Goal: Transaction & Acquisition: Obtain resource

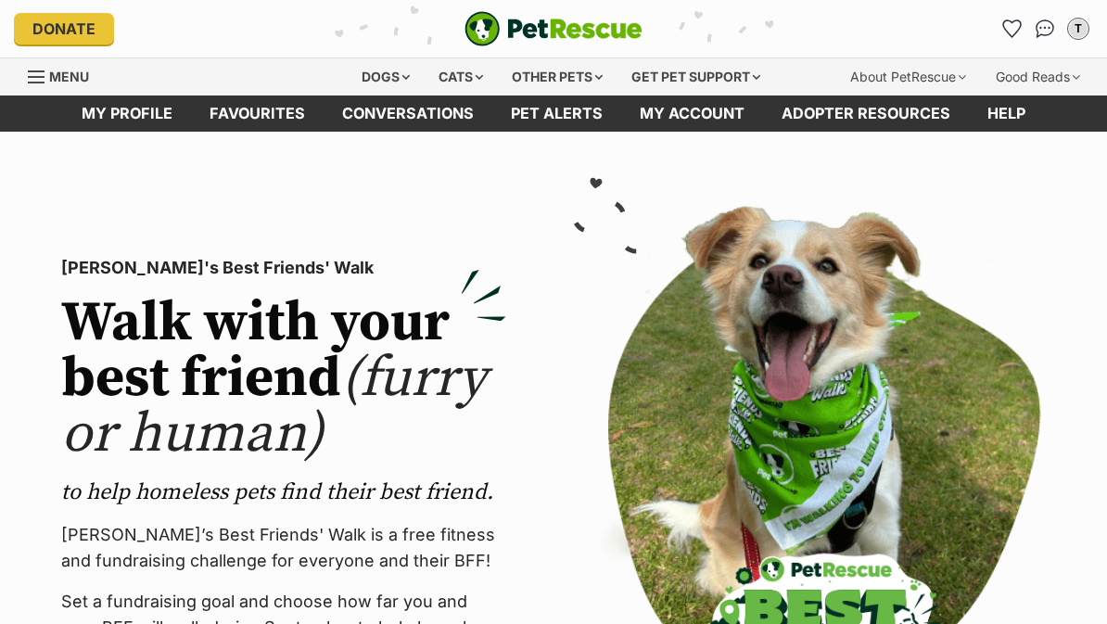
click at [1083, 32] on div "T" at bounding box center [1078, 28] width 19 height 19
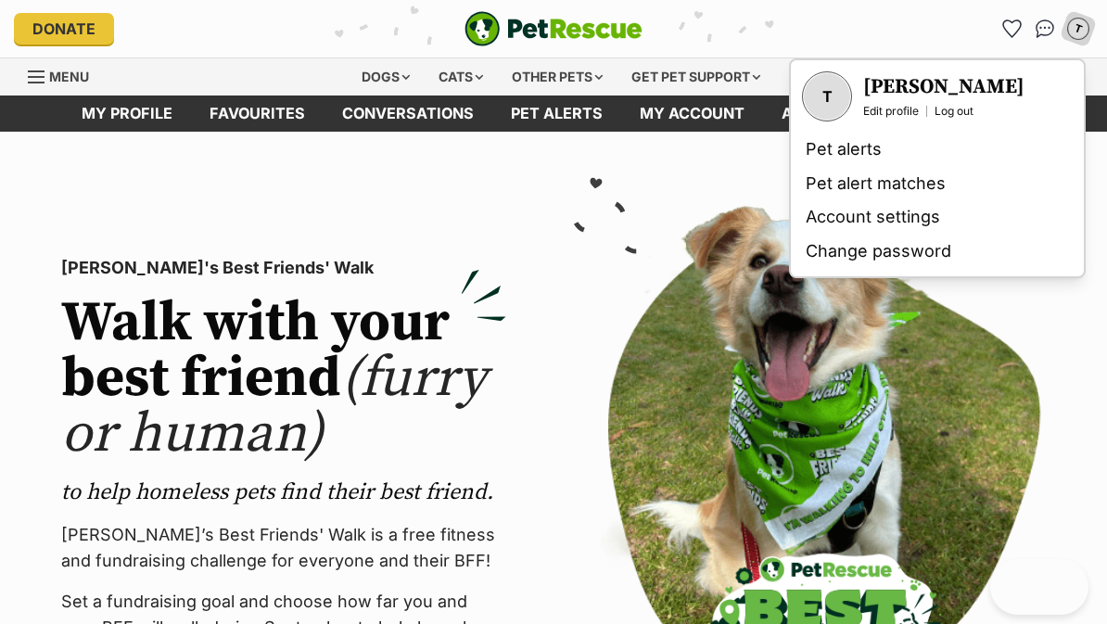
click at [930, 394] on img at bounding box center [823, 494] width 445 height 577
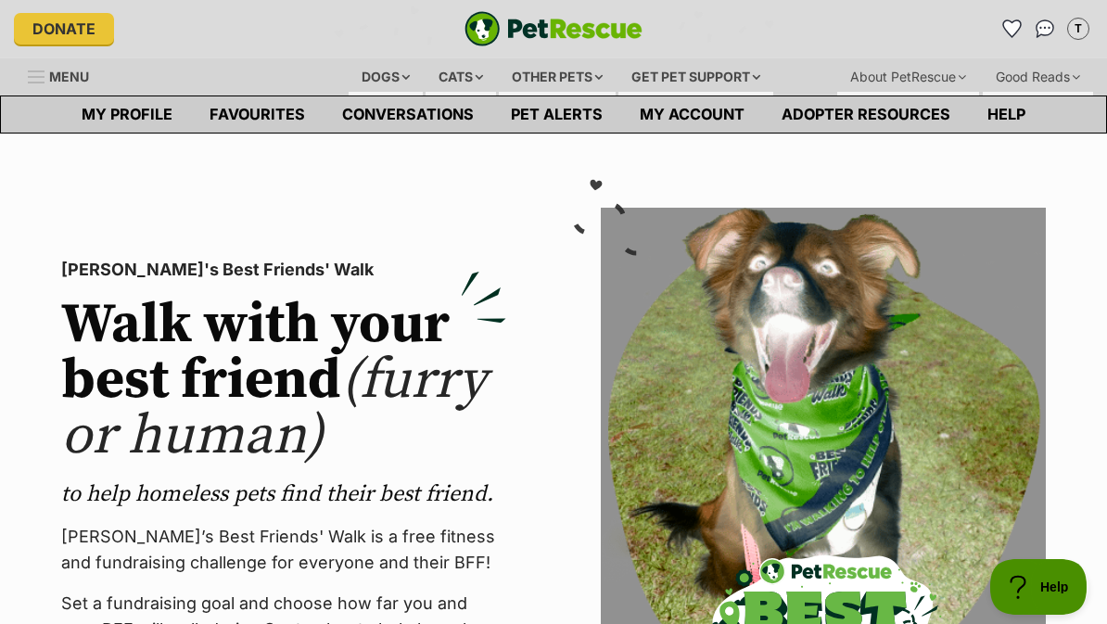
click at [451, 70] on div "Cats" at bounding box center [461, 76] width 70 height 37
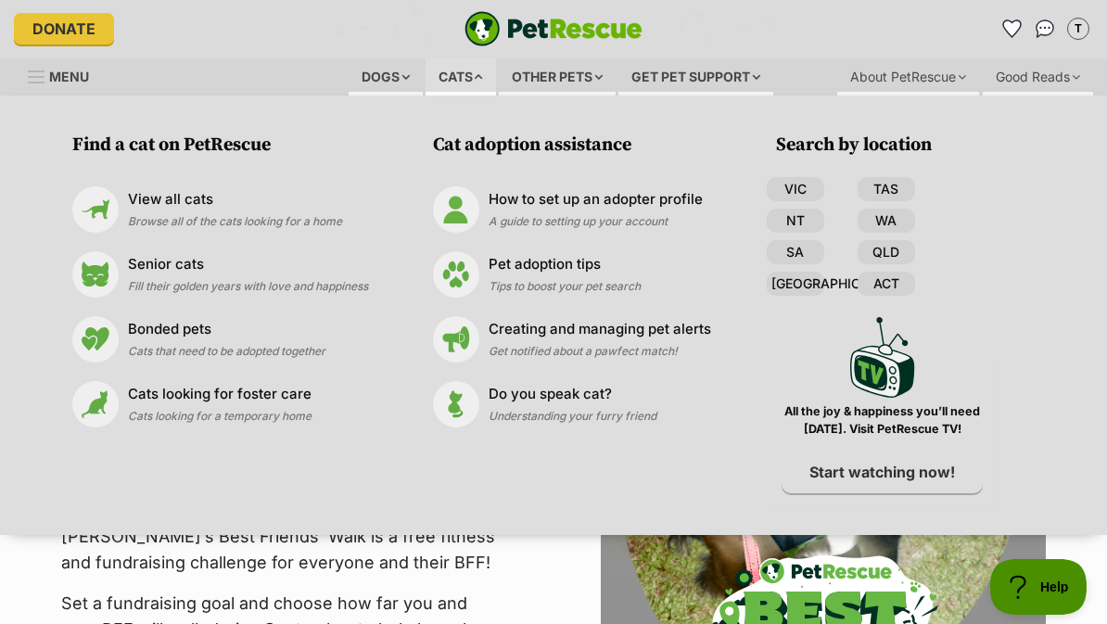
click at [247, 208] on p "View all cats" at bounding box center [235, 199] width 214 height 21
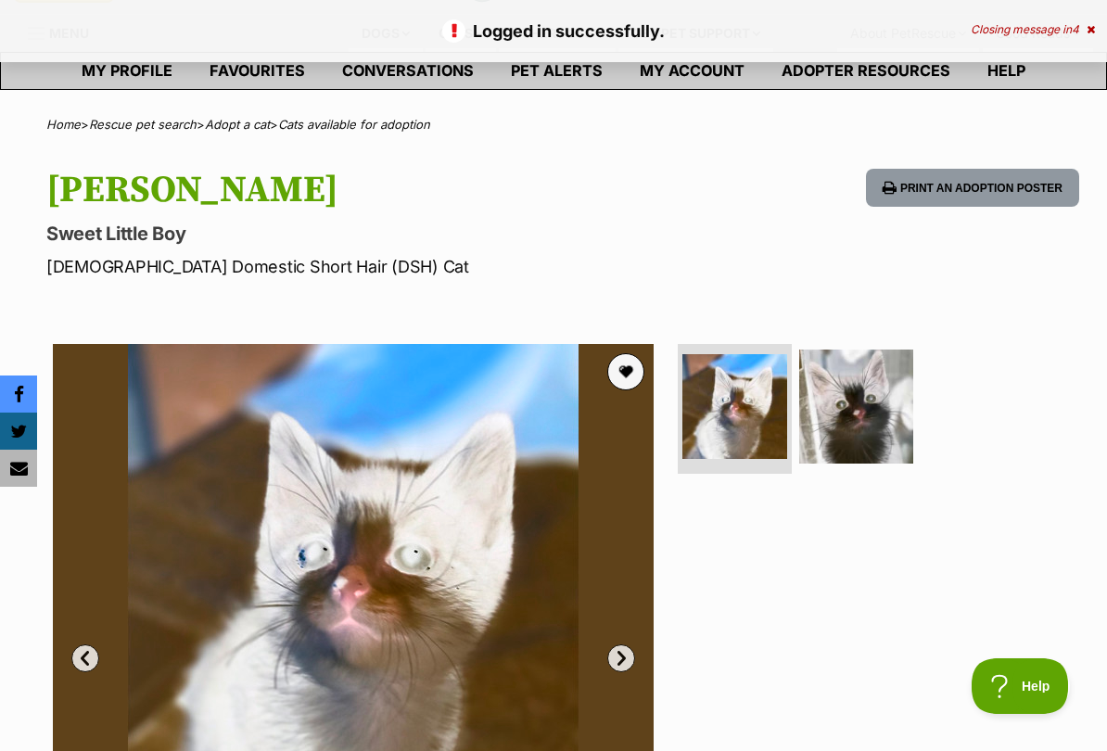
click at [643, 368] on button "favourite" at bounding box center [625, 371] width 37 height 37
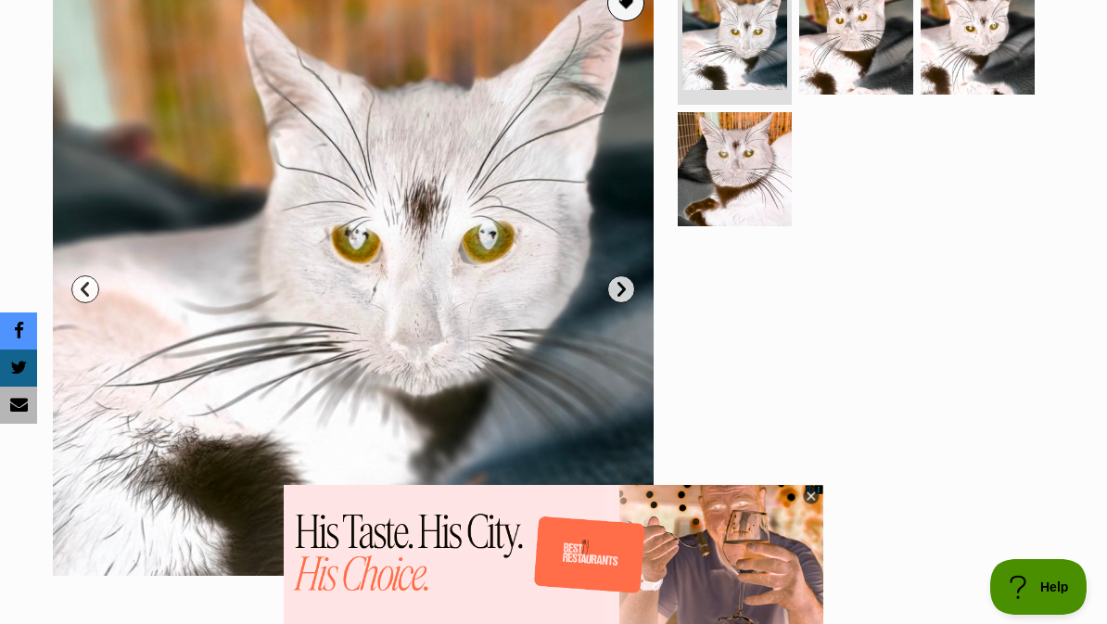
scroll to position [311, 0]
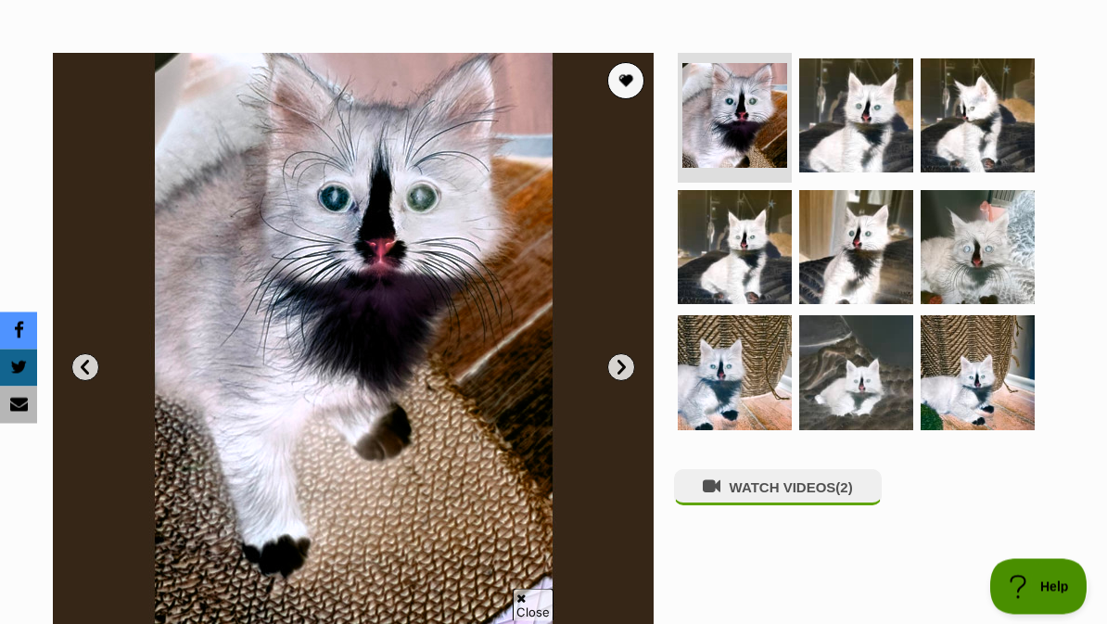
scroll to position [335, 0]
click at [628, 81] on button "favourite" at bounding box center [625, 80] width 37 height 37
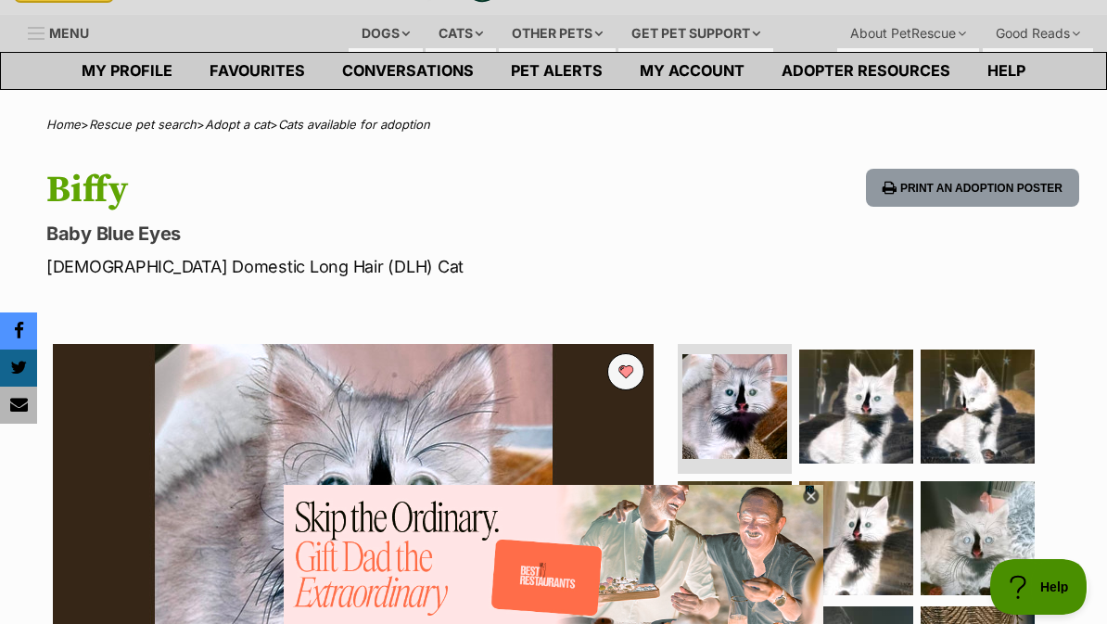
scroll to position [0, 0]
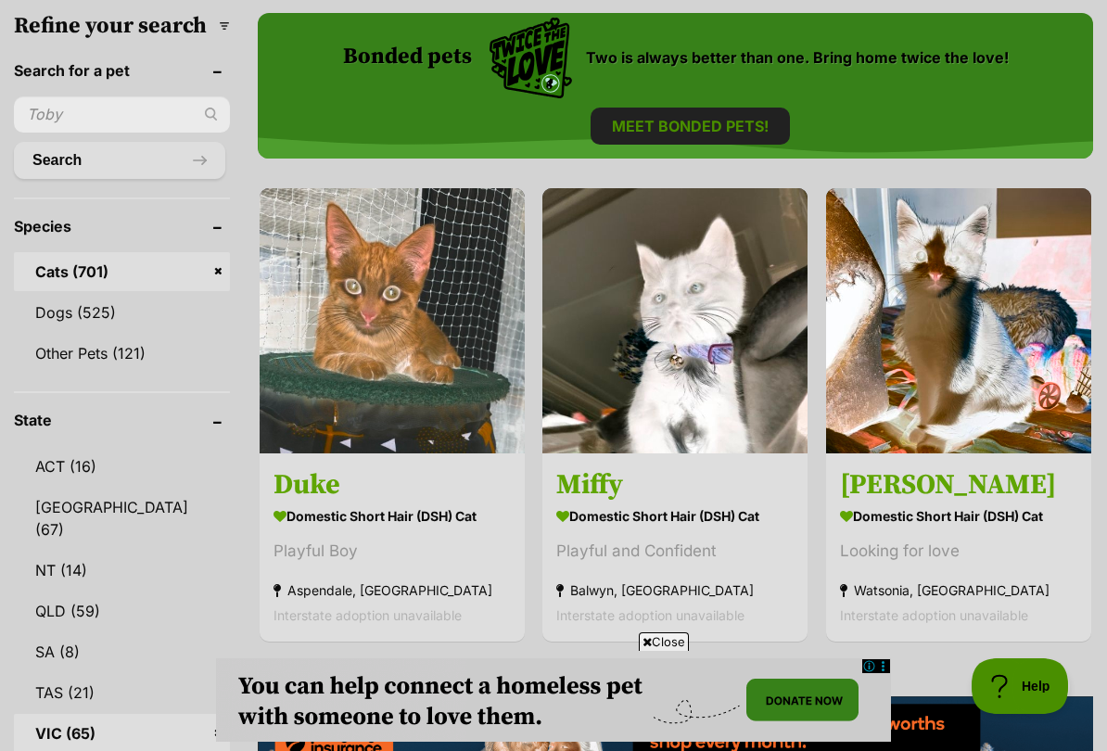
click at [752, 437] on img at bounding box center [675, 320] width 265 height 265
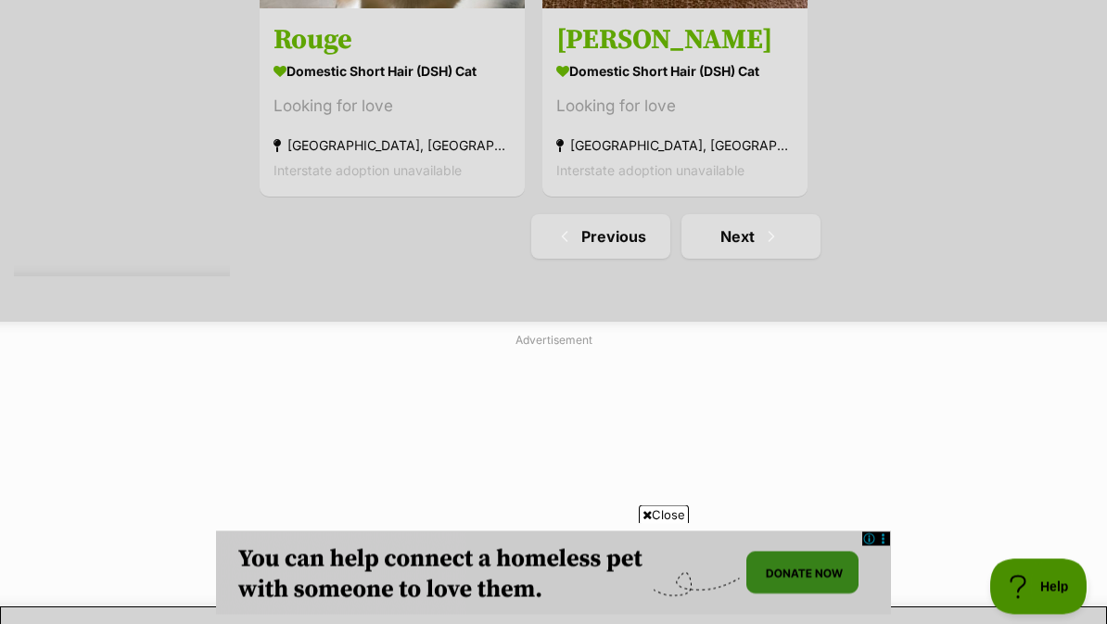
scroll to position [4085, 0]
click at [762, 248] on span "Next page" at bounding box center [771, 236] width 19 height 22
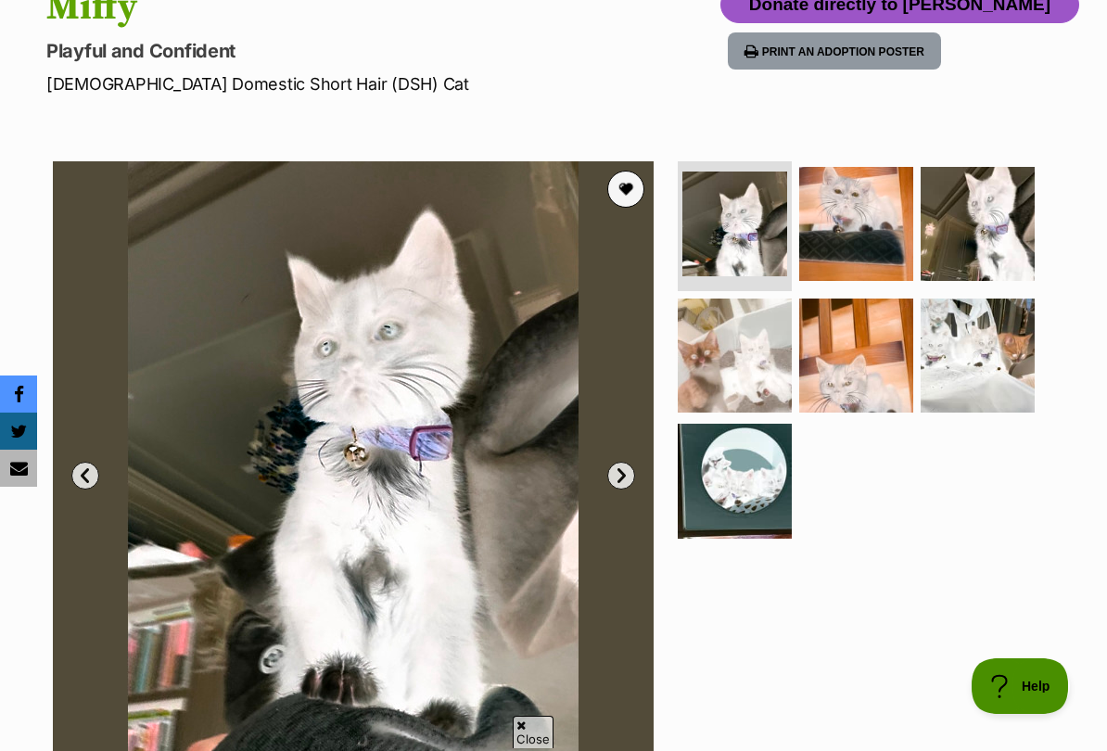
click at [633, 183] on button "favourite" at bounding box center [625, 189] width 37 height 37
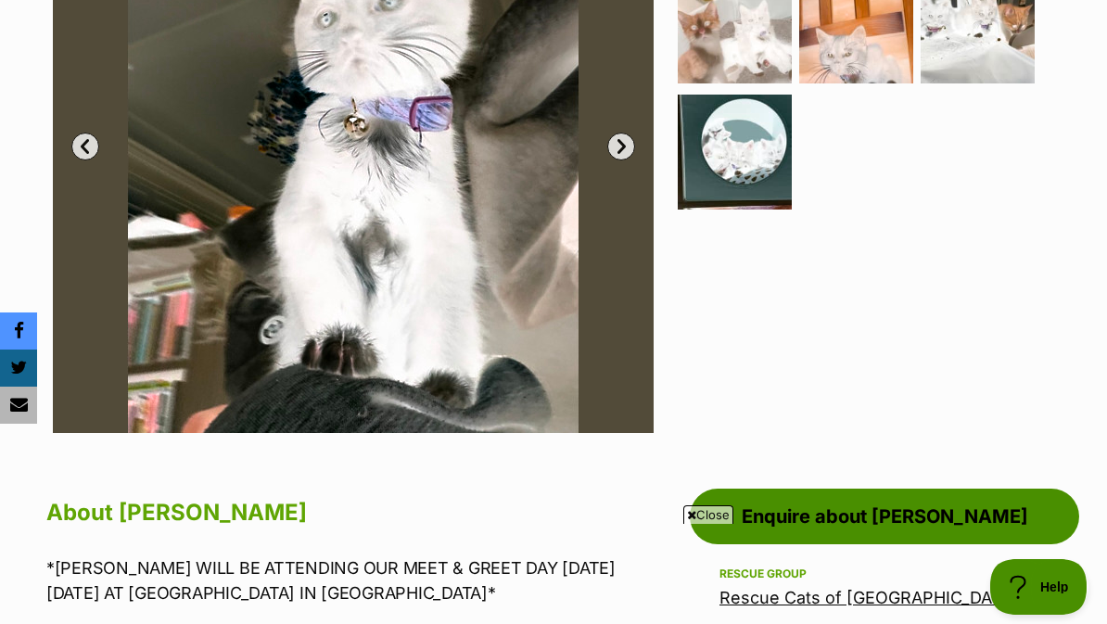
scroll to position [513, 0]
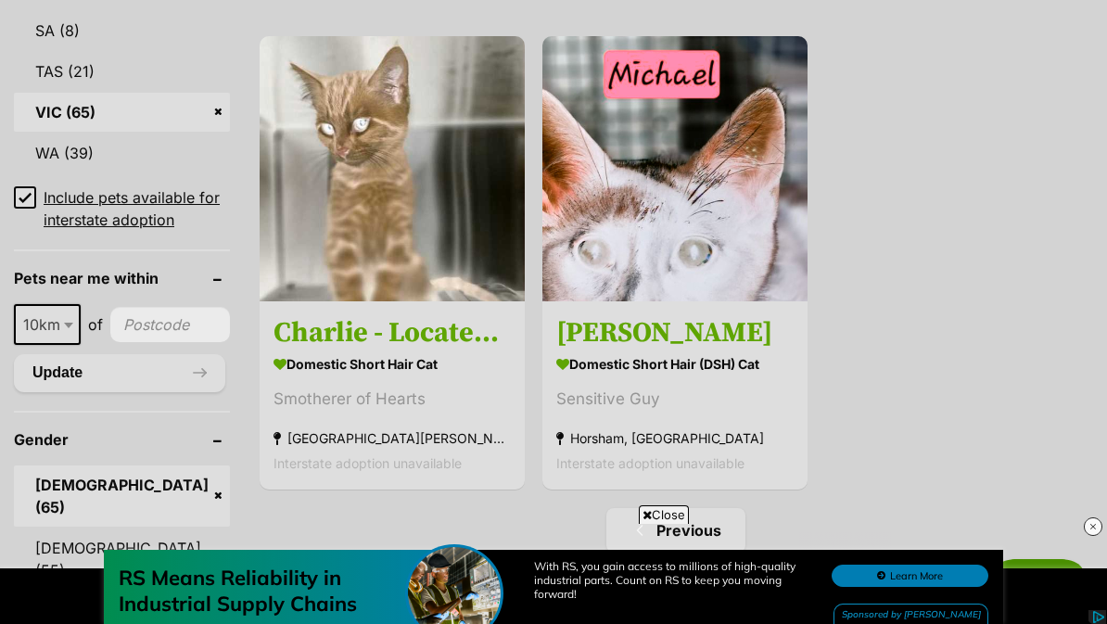
click at [755, 301] on img at bounding box center [675, 168] width 265 height 265
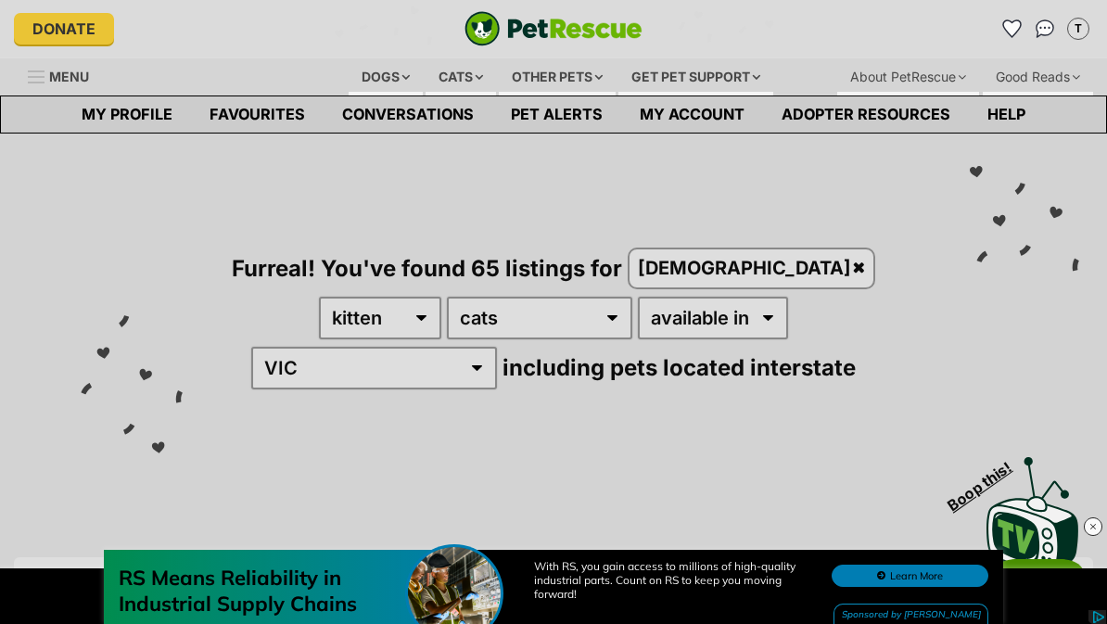
click at [278, 119] on link "Favourites" at bounding box center [257, 114] width 133 height 36
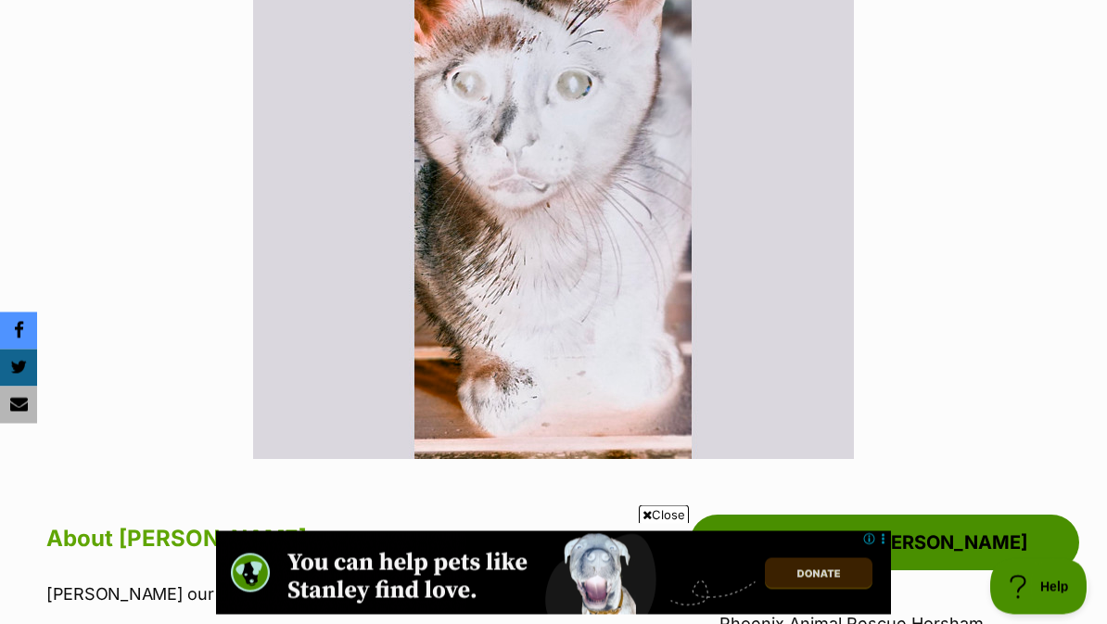
scroll to position [509, 0]
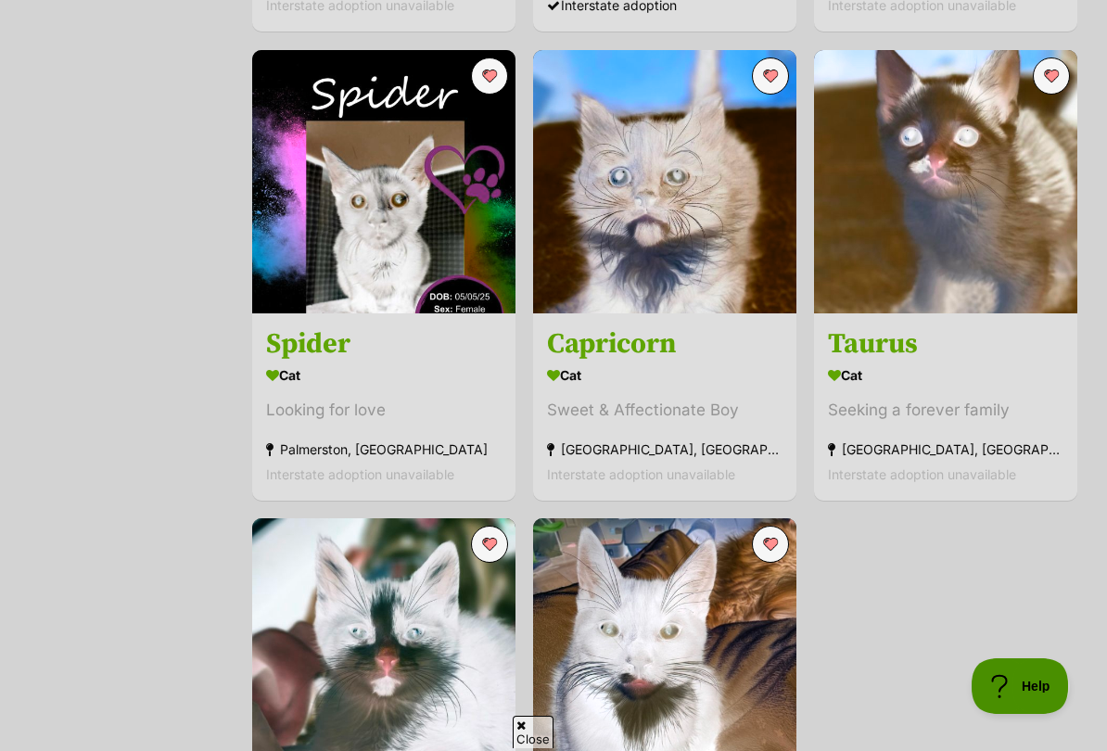
click at [728, 274] on img at bounding box center [664, 181] width 263 height 263
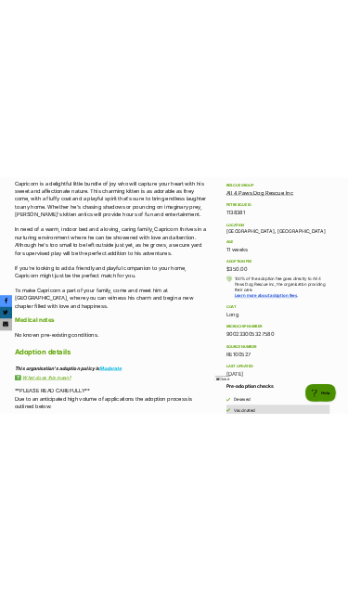
scroll to position [1157, 0]
